Goal: Task Accomplishment & Management: Complete application form

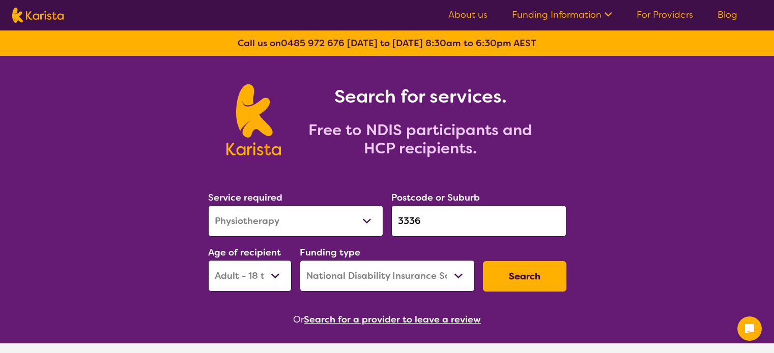
select select "Physiotherapy"
select select "AD"
select select "NDIS"
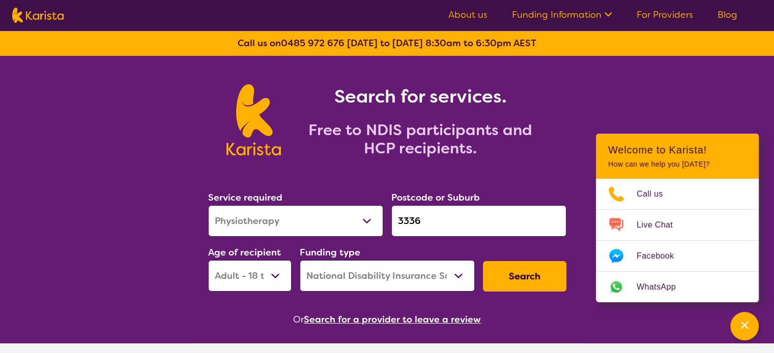
drag, startPoint x: 450, startPoint y: 228, endPoint x: 358, endPoint y: 228, distance: 91.5
click at [358, 228] on div "Service required Allied Health Assistant Assessment ([MEDICAL_DATA] or [MEDICAL…" at bounding box center [387, 241] width 366 height 110
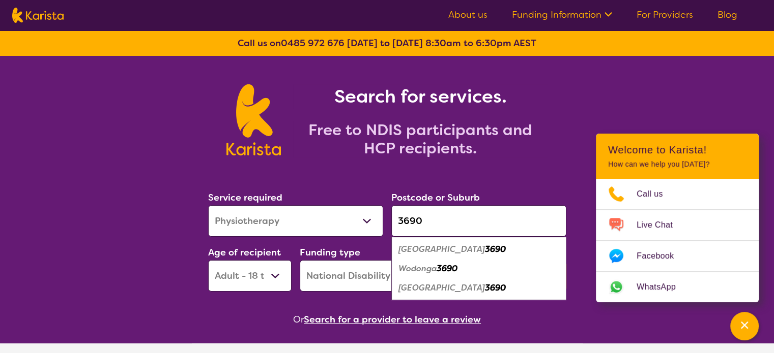
type input "3690"
click at [334, 218] on select "Allied Health Assistant Assessment ([MEDICAL_DATA] or [MEDICAL_DATA]) Behaviour…" at bounding box center [295, 221] width 175 height 32
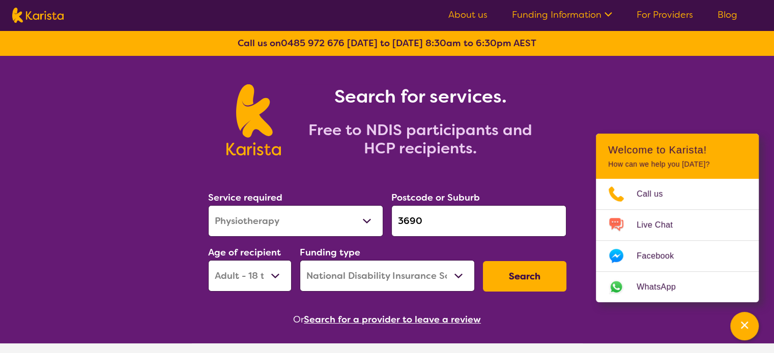
select select "Support worker"
click at [208, 205] on select "Allied Health Assistant Assessment ([MEDICAL_DATA] or [MEDICAL_DATA]) Behaviour…" at bounding box center [295, 221] width 175 height 32
click at [534, 286] on button "Search" at bounding box center [524, 276] width 83 height 31
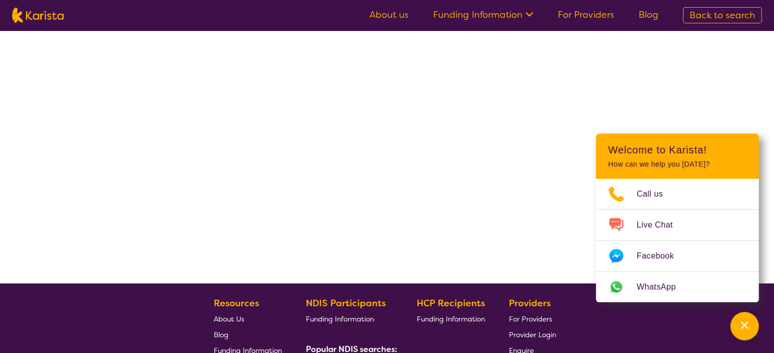
select select "by_score"
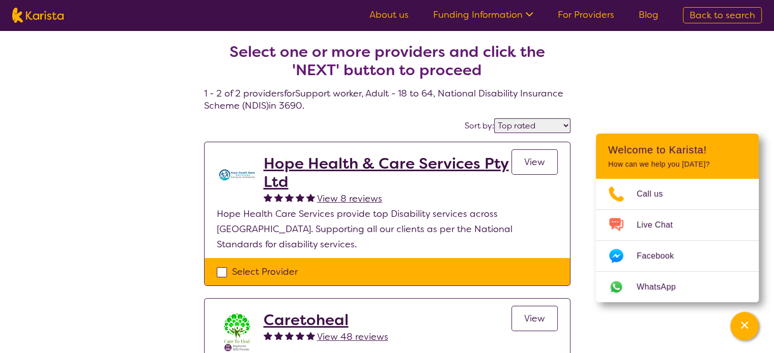
click at [387, 166] on h2 "Hope Health & Care Services Pty Ltd" at bounding box center [387, 173] width 248 height 37
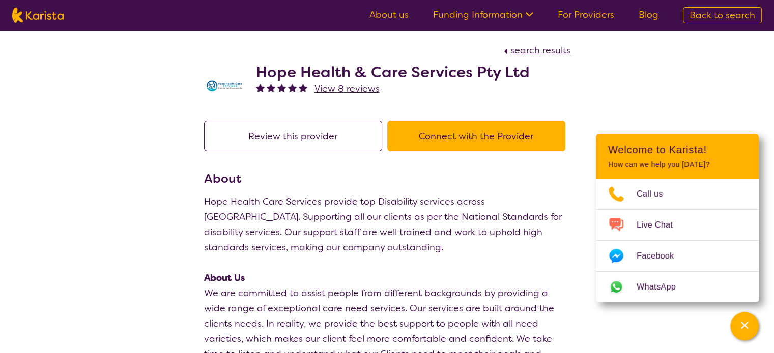
click at [456, 132] on button "Connect with the Provider" at bounding box center [476, 136] width 178 height 31
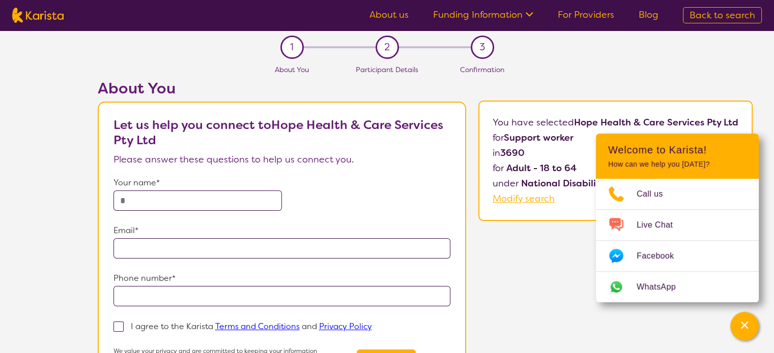
click at [186, 193] on input "text" at bounding box center [197, 201] width 168 height 20
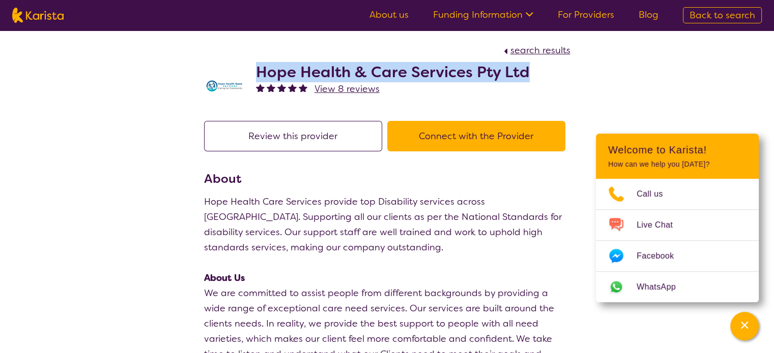
drag, startPoint x: 256, startPoint y: 70, endPoint x: 523, endPoint y: 78, distance: 267.1
click at [523, 78] on h2 "Hope Health & Care Services Pty Ltd" at bounding box center [393, 72] width 274 height 18
copy h2 "Hope Health & Care Services Pty Ltd"
